Goal: Task Accomplishment & Management: Use online tool/utility

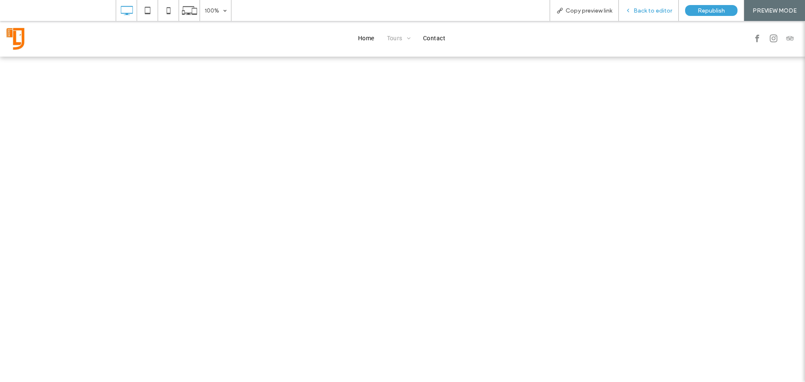
click at [656, 9] on span "Back to editor" at bounding box center [652, 10] width 39 height 7
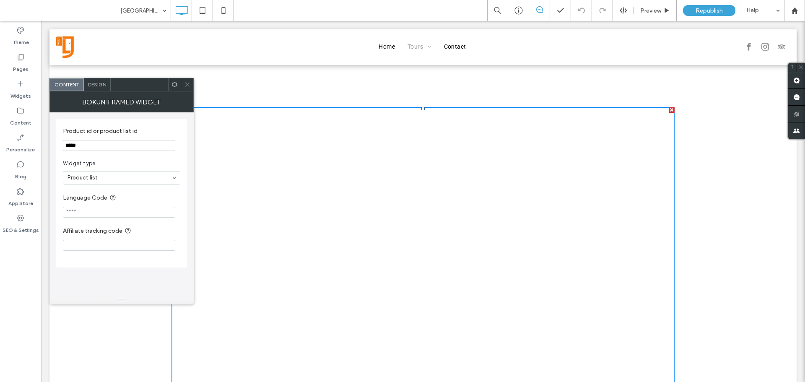
drag, startPoint x: 104, startPoint y: 145, endPoint x: 55, endPoint y: 147, distance: 49.1
click at [59, 147] on div "Product id or product list id ***** Widget type Product list Language Code Affi…" at bounding box center [121, 193] width 131 height 148
paste input "Product id or product list id"
type input "*****"
click at [187, 84] on icon at bounding box center [187, 84] width 6 height 6
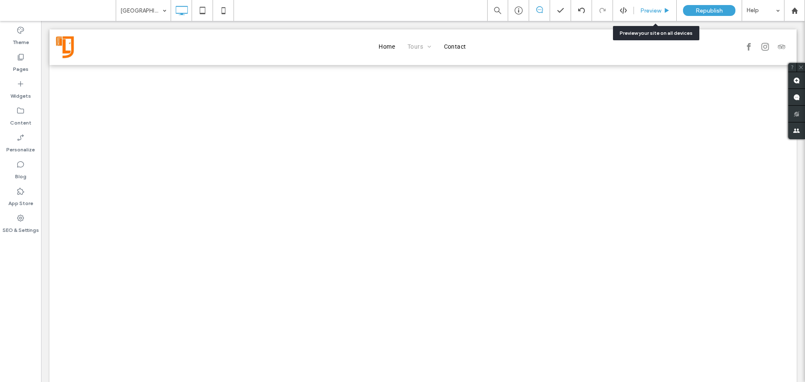
click at [649, 12] on span "Preview" at bounding box center [650, 10] width 21 height 7
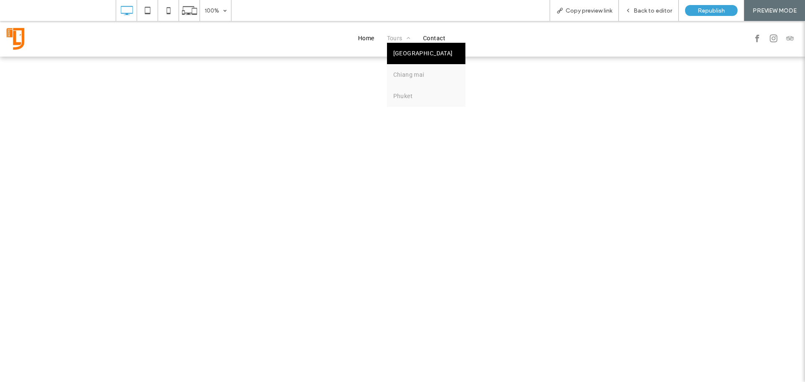
click at [396, 36] on span "Tours" at bounding box center [399, 38] width 24 height 9
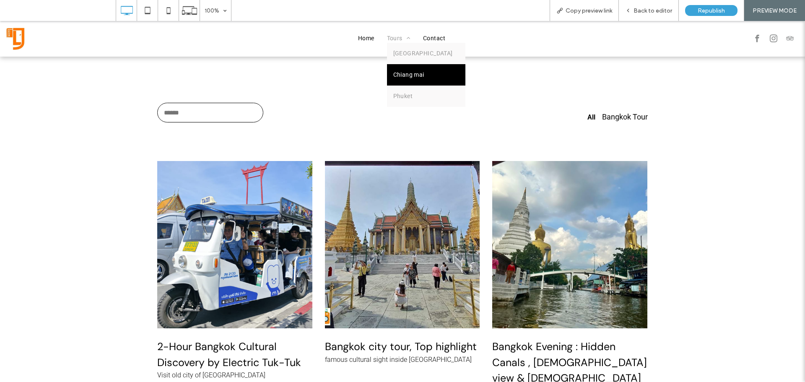
click at [398, 71] on span "Chiang mai" at bounding box center [408, 74] width 31 height 9
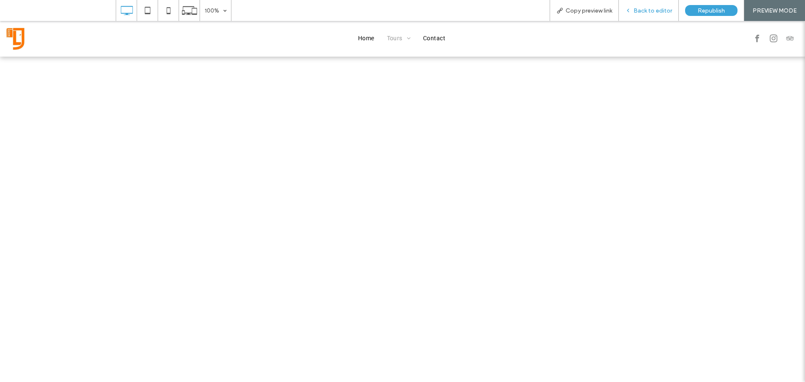
click at [640, 9] on span "Back to editor" at bounding box center [652, 10] width 39 height 7
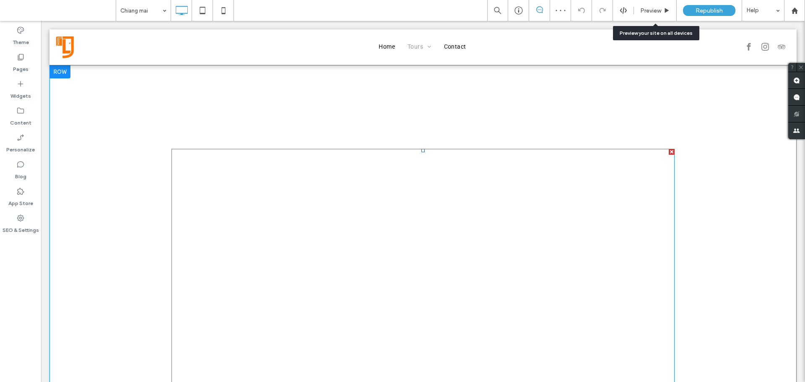
click at [236, 215] on span at bounding box center [422, 373] width 503 height 449
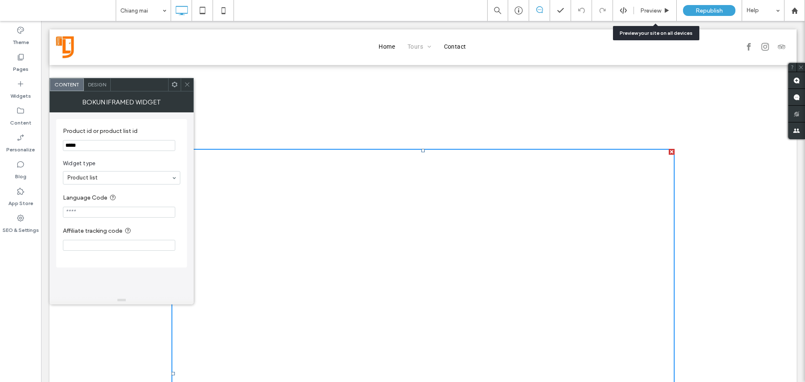
drag, startPoint x: 138, startPoint y: 167, endPoint x: 47, endPoint y: 147, distance: 93.9
type input "*****"
click at [174, 84] on icon at bounding box center [174, 84] width 6 height 6
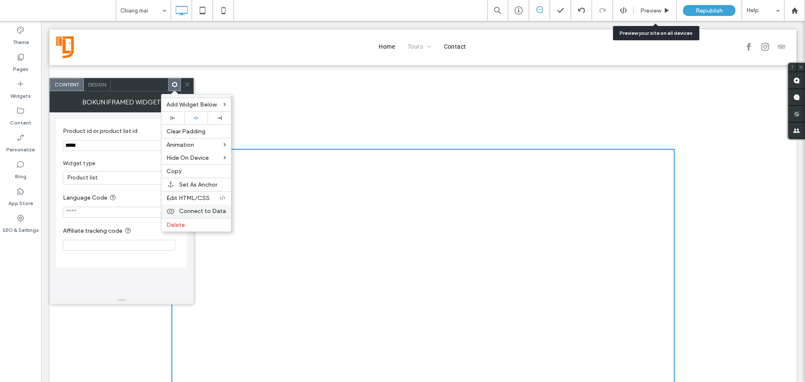
click at [179, 213] on span "Connect to Data" at bounding box center [202, 210] width 47 height 7
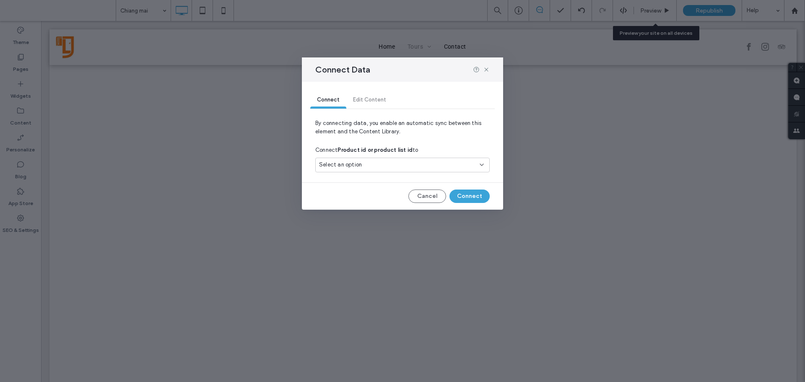
click at [334, 163] on span "Select an option" at bounding box center [340, 164] width 43 height 8
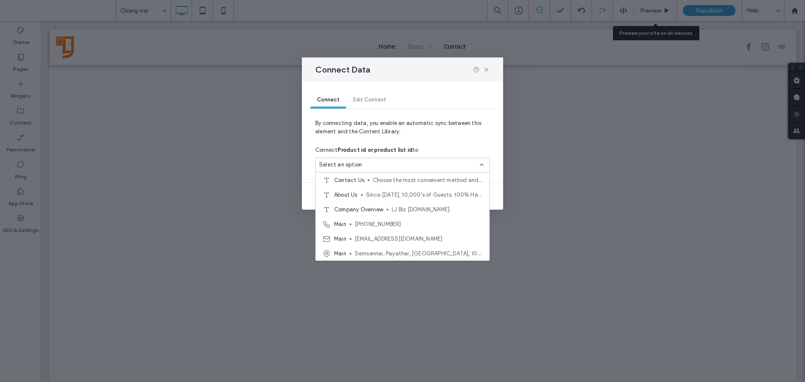
scroll to position [44, 0]
click at [479, 96] on div "Connect Edit Content" at bounding box center [402, 100] width 184 height 17
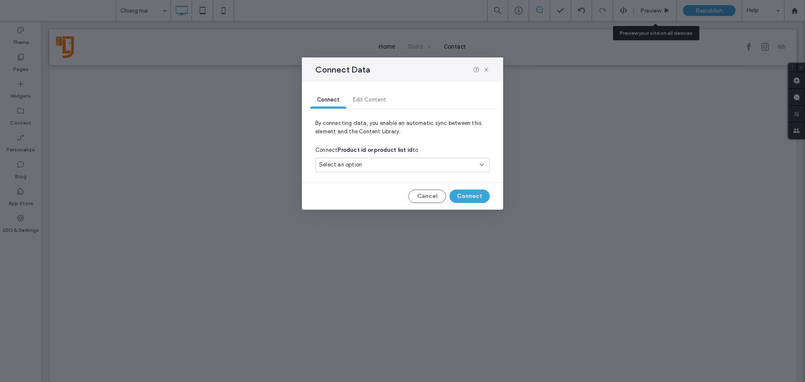
click at [373, 100] on div "Connect Edit Content" at bounding box center [402, 100] width 184 height 17
click at [471, 197] on button "Connect" at bounding box center [469, 195] width 40 height 13
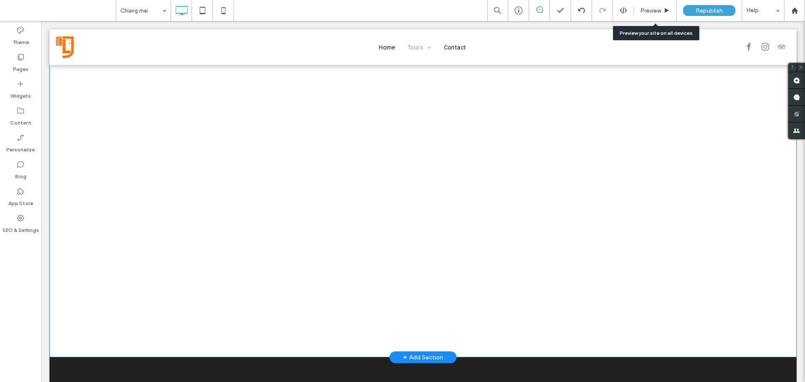
scroll to position [0, 0]
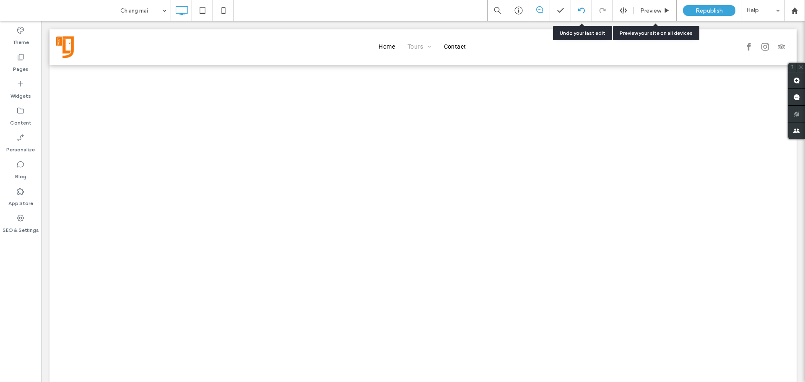
click at [582, 14] on div at bounding box center [581, 10] width 21 height 21
click at [581, 15] on div at bounding box center [581, 10] width 21 height 21
click at [582, 10] on icon at bounding box center [581, 10] width 7 height 7
click at [581, 10] on icon at bounding box center [581, 10] width 7 height 7
click at [653, 10] on span "Preview" at bounding box center [650, 10] width 21 height 7
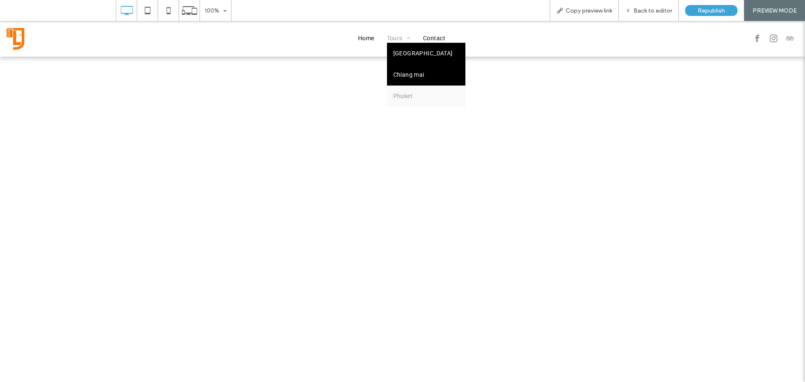
click at [393, 54] on span "[GEOGRAPHIC_DATA]" at bounding box center [423, 53] width 60 height 9
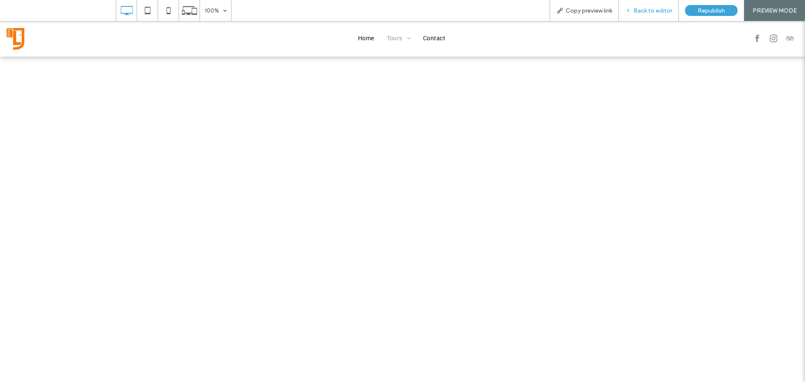
click at [639, 12] on span "Back to editor" at bounding box center [652, 10] width 39 height 7
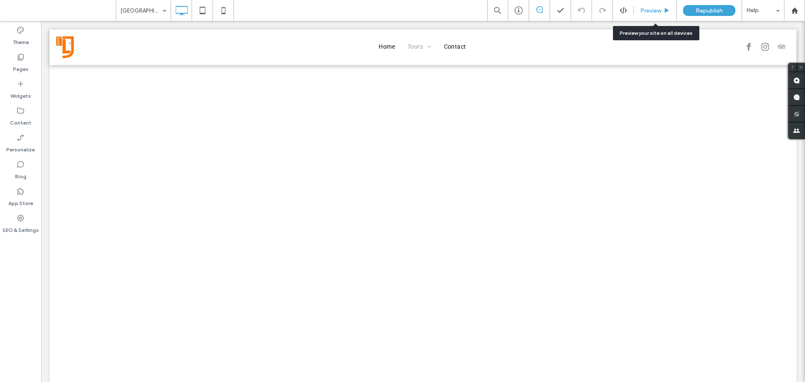
click at [651, 13] on span "Preview" at bounding box center [650, 10] width 21 height 7
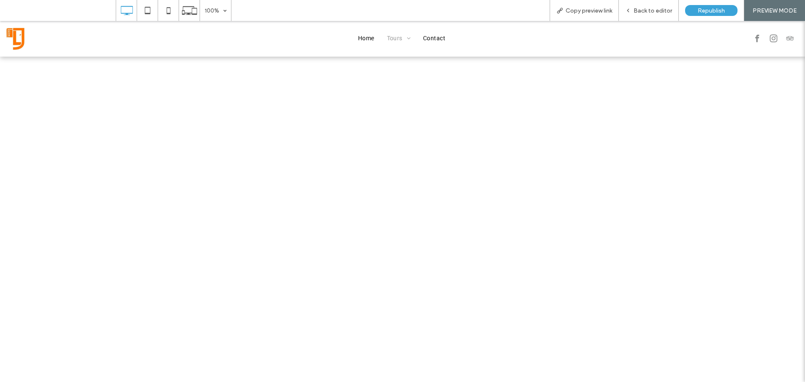
click at [651, 13] on span "Back to editor" at bounding box center [652, 10] width 39 height 7
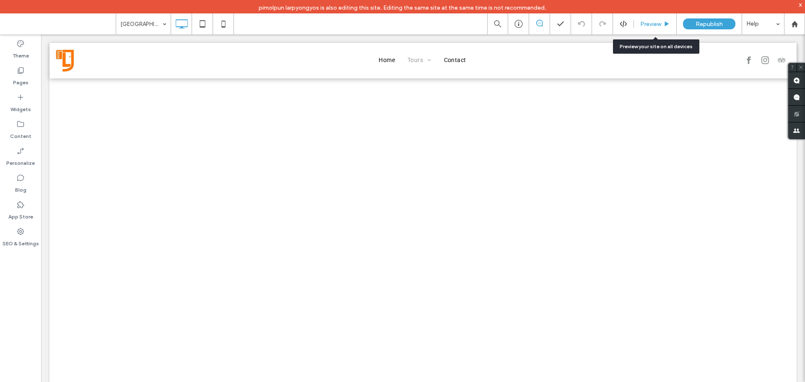
click at [654, 26] on span "Preview" at bounding box center [650, 24] width 21 height 7
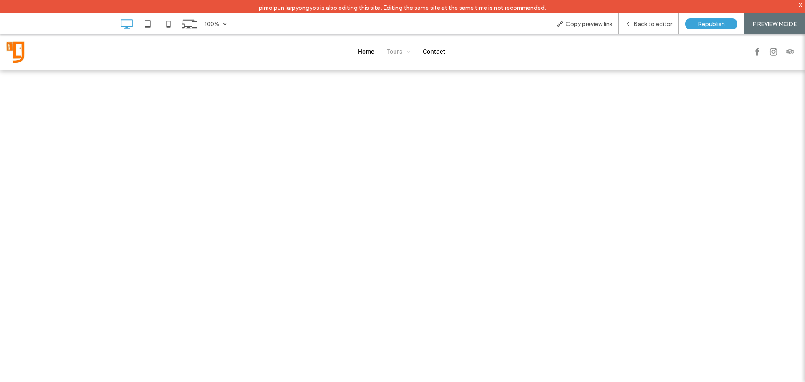
click at [654, 26] on span "Back to editor" at bounding box center [652, 24] width 39 height 7
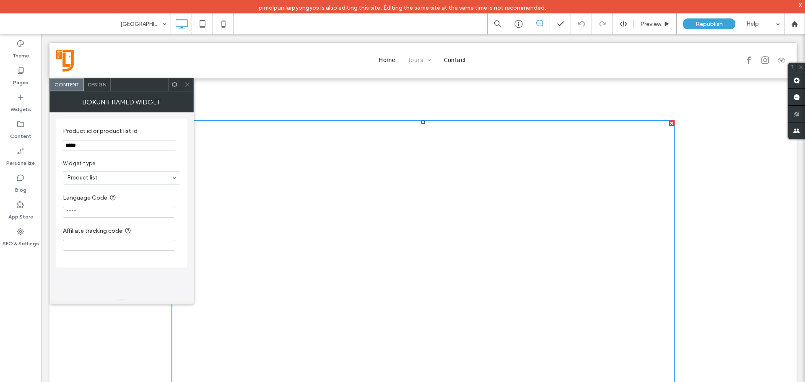
drag, startPoint x: 140, startPoint y: 182, endPoint x: 42, endPoint y: 144, distance: 104.4
click at [173, 85] on icon at bounding box center [174, 84] width 6 height 6
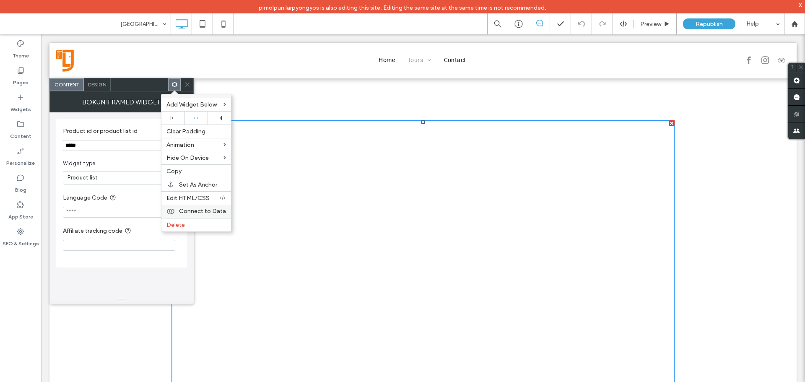
click at [186, 208] on span "Connect to Data" at bounding box center [202, 210] width 47 height 7
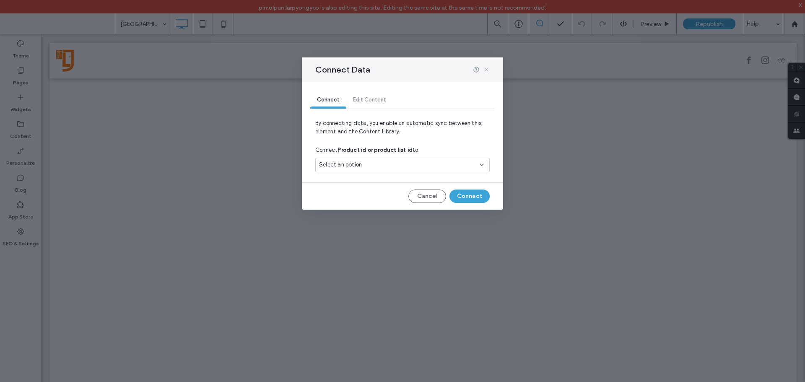
click at [488, 69] on icon at bounding box center [486, 69] width 7 height 7
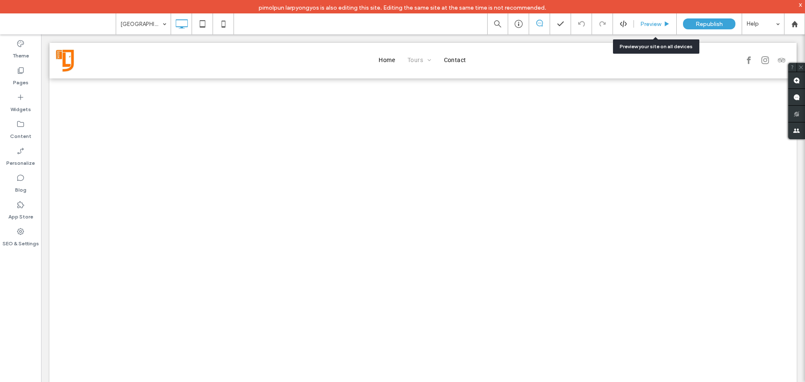
click at [646, 25] on span "Preview" at bounding box center [650, 24] width 21 height 7
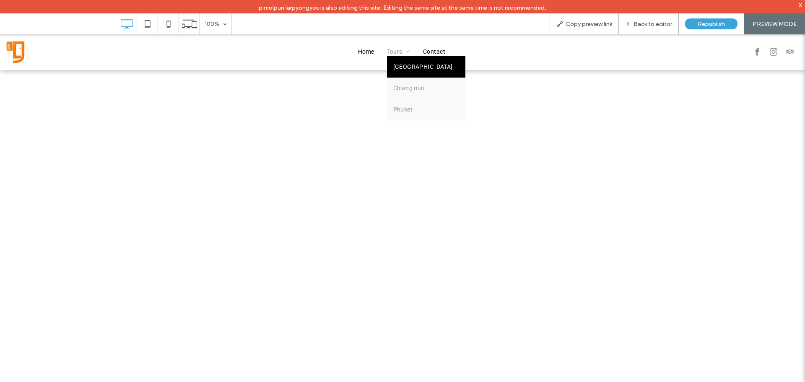
click at [400, 54] on li "Tours [GEOGRAPHIC_DATA] [GEOGRAPHIC_DATA] [GEOGRAPHIC_DATA]" at bounding box center [399, 51] width 36 height 9
click at [401, 90] on span "Chiang mai" at bounding box center [408, 88] width 31 height 9
click at [644, 22] on span "Back to editor" at bounding box center [652, 24] width 39 height 7
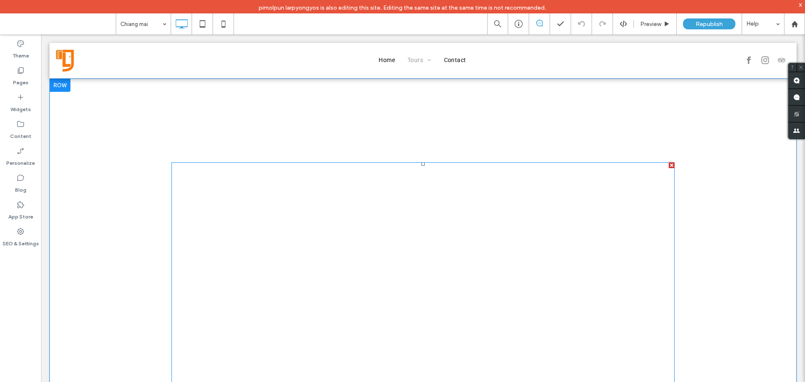
click at [213, 227] on span at bounding box center [422, 287] width 503 height 251
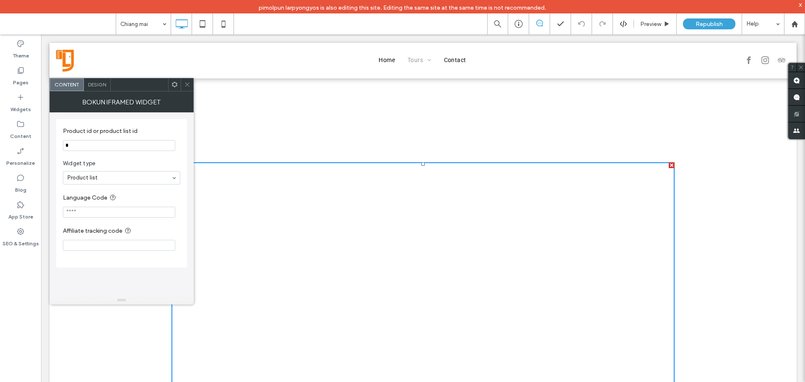
click at [87, 147] on input "*" at bounding box center [119, 145] width 112 height 11
type input "*****"
click at [147, 130] on label "Product id or product list id" at bounding box center [120, 131] width 114 height 9
click at [131, 160] on span "Widget type" at bounding box center [120, 163] width 114 height 8
click at [187, 84] on icon at bounding box center [187, 84] width 6 height 6
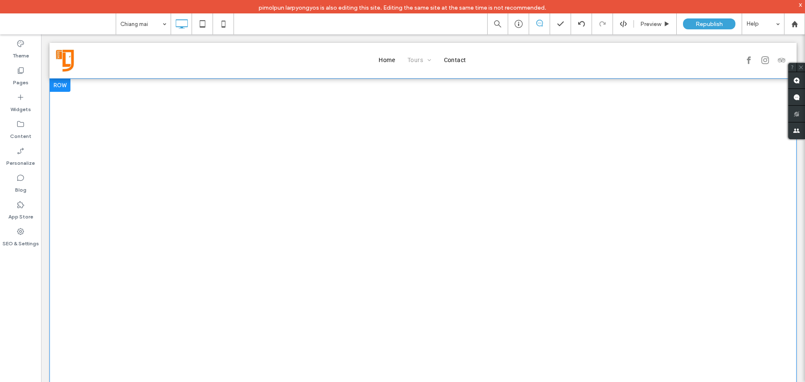
click at [150, 231] on div "Click To Paste Row + Add Section" at bounding box center [422, 287] width 747 height 419
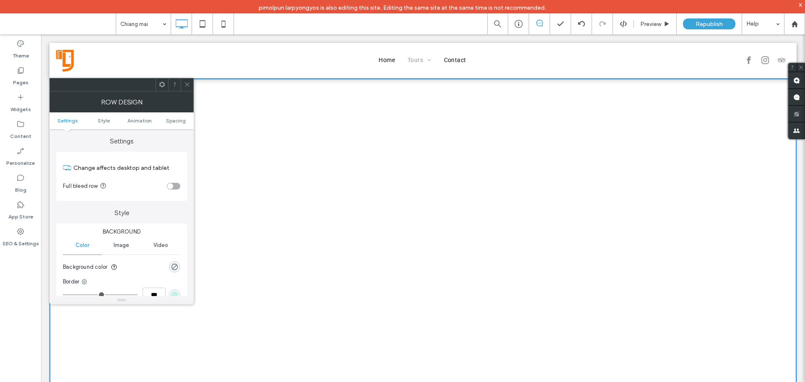
click at [186, 83] on icon at bounding box center [187, 84] width 6 height 6
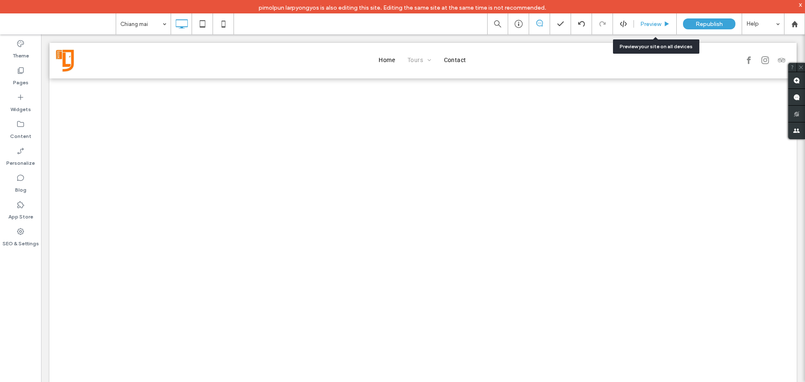
click at [651, 29] on div "Preview" at bounding box center [655, 23] width 43 height 21
click at [652, 24] on span "Preview" at bounding box center [650, 24] width 21 height 7
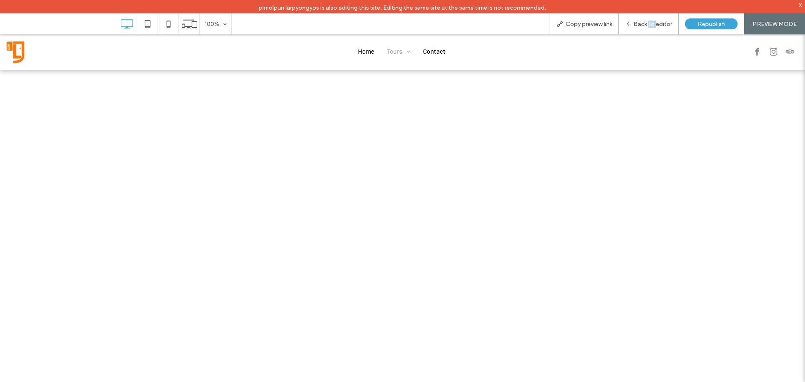
click at [652, 24] on span "Back to editor" at bounding box center [652, 24] width 39 height 7
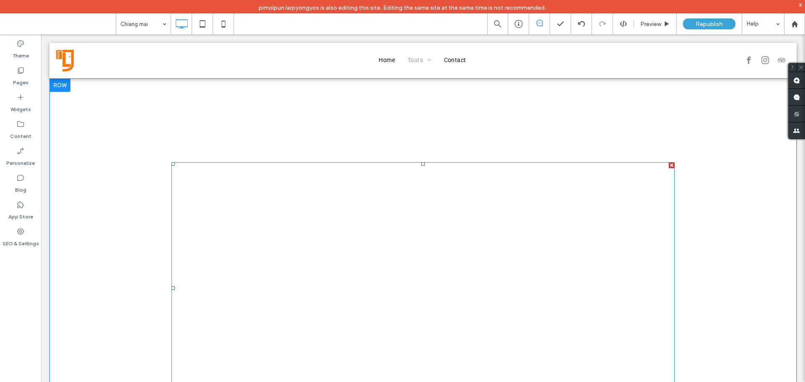
click at [668, 166] on div at bounding box center [671, 165] width 6 height 6
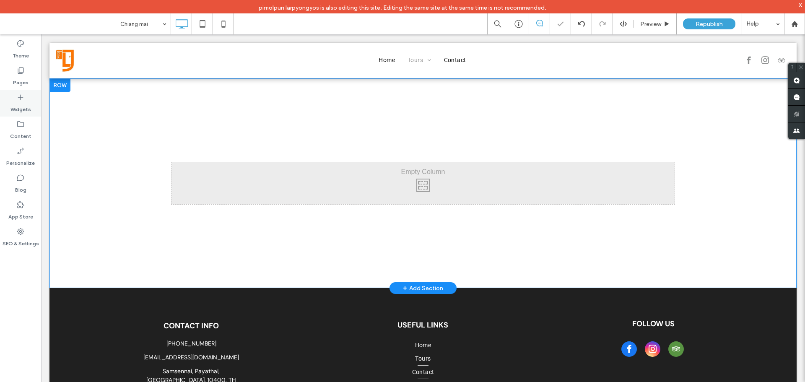
click at [18, 101] on icon at bounding box center [20, 97] width 8 height 8
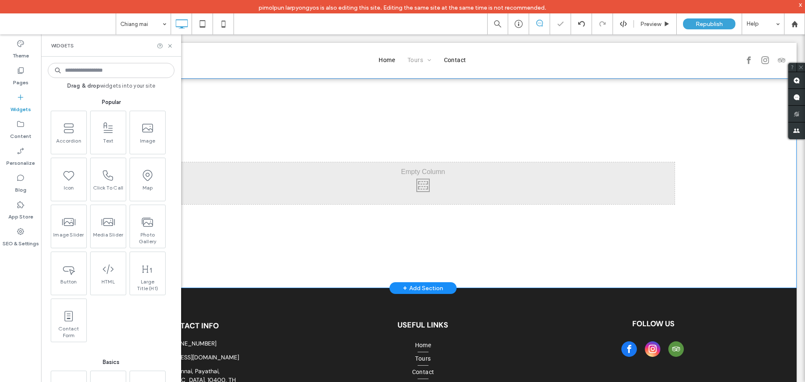
click at [108, 67] on input at bounding box center [111, 70] width 127 height 15
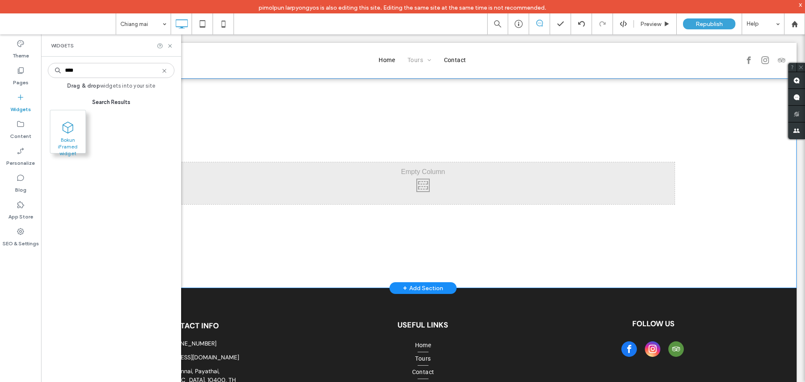
type input "****"
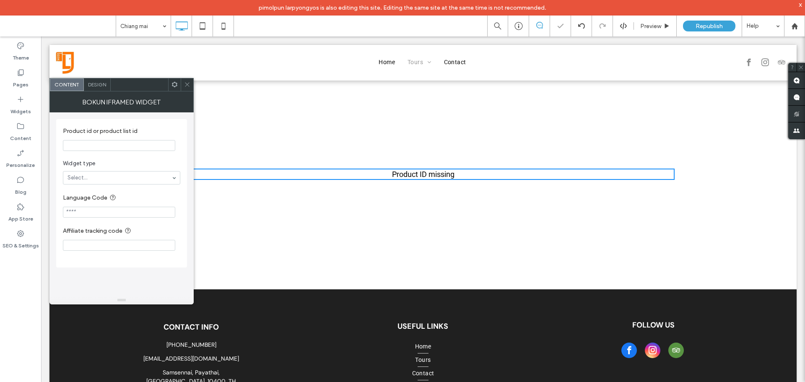
click at [108, 146] on input "Product id or product list id" at bounding box center [119, 145] width 112 height 11
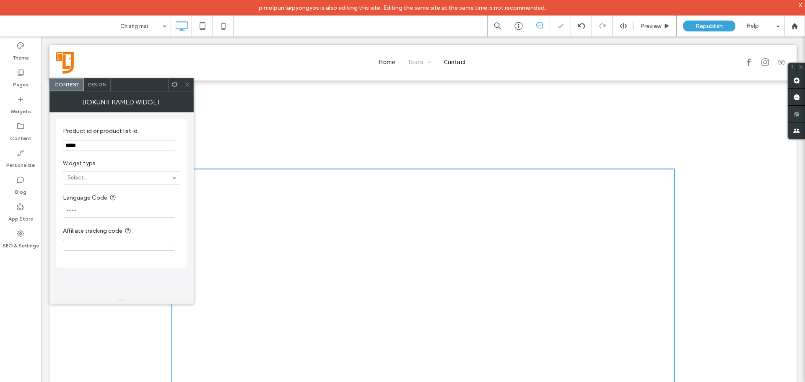
type input "*****"
click at [187, 83] on icon at bounding box center [187, 84] width 6 height 6
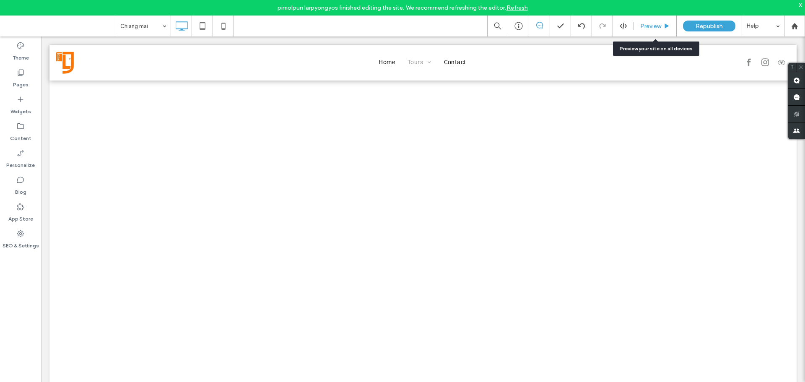
click at [651, 26] on span "Preview" at bounding box center [650, 26] width 21 height 7
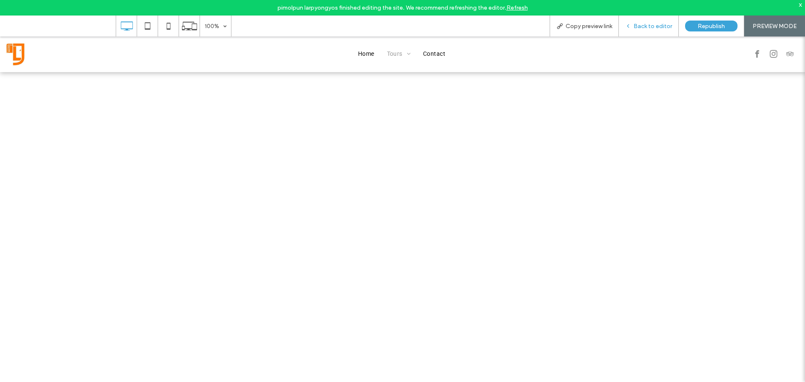
click at [651, 25] on span "Back to editor" at bounding box center [652, 26] width 39 height 7
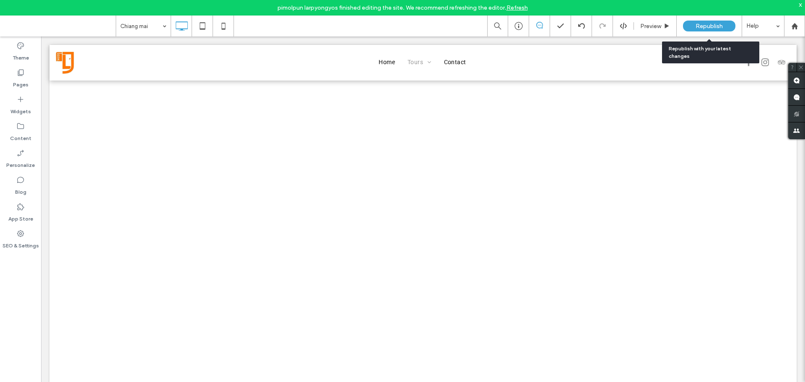
click at [690, 25] on div "Republish" at bounding box center [709, 26] width 52 height 11
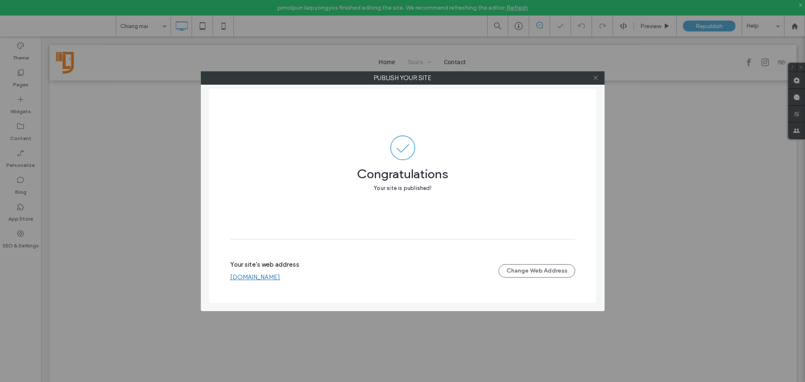
click at [595, 79] on icon at bounding box center [595, 78] width 6 height 6
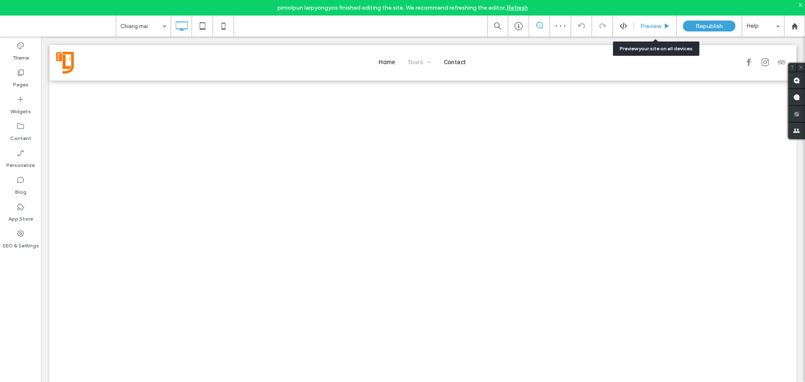
click at [644, 25] on span "Preview" at bounding box center [650, 26] width 21 height 7
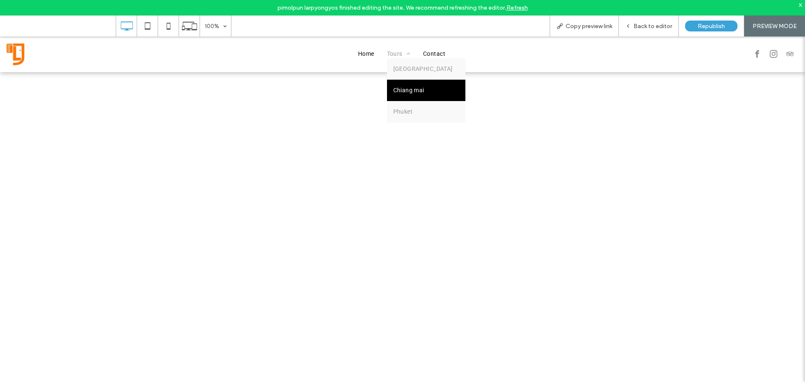
click at [398, 55] on span "Tours" at bounding box center [399, 53] width 24 height 9
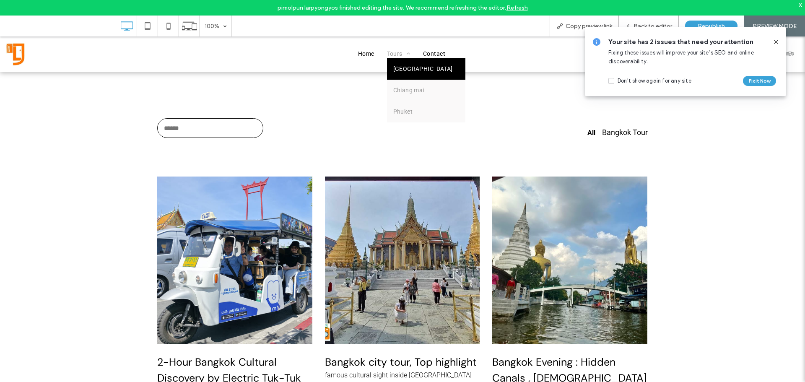
click at [394, 70] on span "[GEOGRAPHIC_DATA]" at bounding box center [423, 69] width 60 height 9
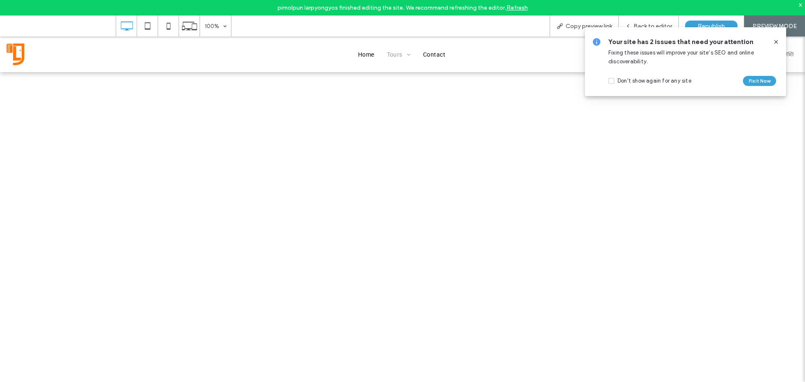
scroll to position [84, 0]
click at [777, 42] on icon at bounding box center [775, 42] width 7 height 7
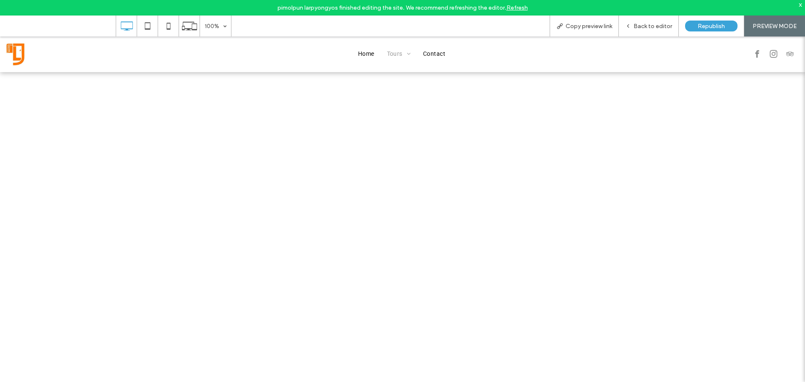
scroll to position [0, 0]
